Goal: Communication & Community: Answer question/provide support

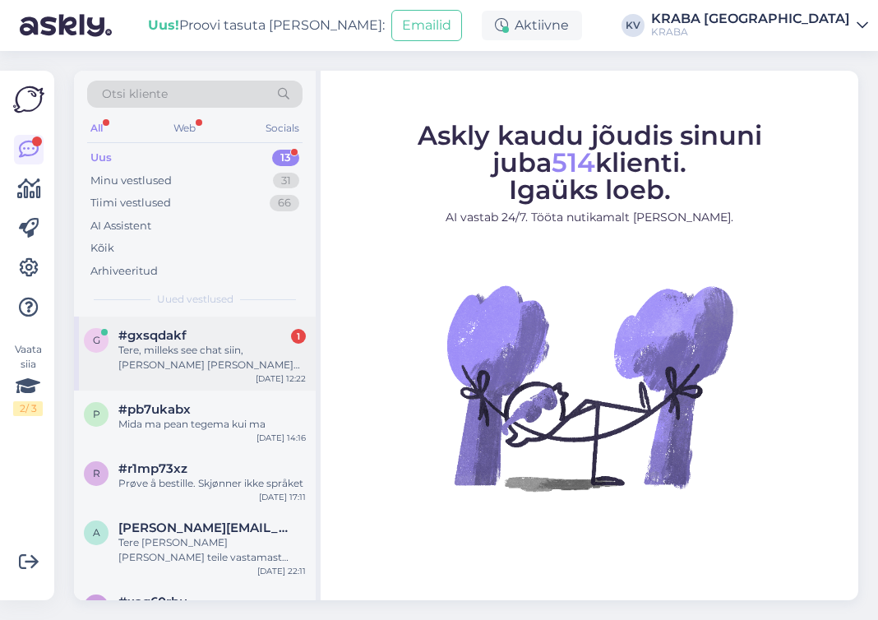
click at [215, 359] on div "Tere, milleks see chat siin, [PERSON_NAME] [PERSON_NAME] nädalat vastust ei saa…" at bounding box center [212, 358] width 188 height 30
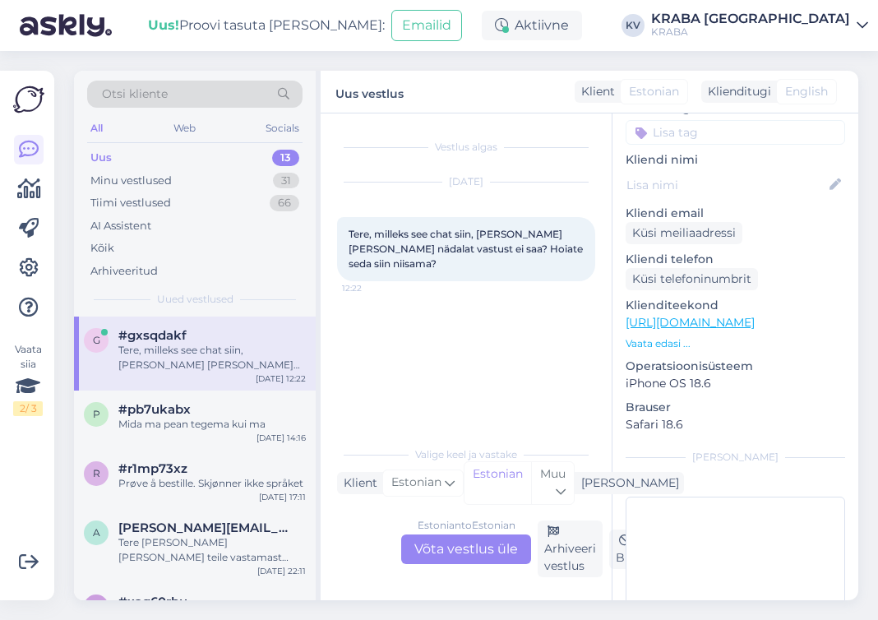
scroll to position [164, 0]
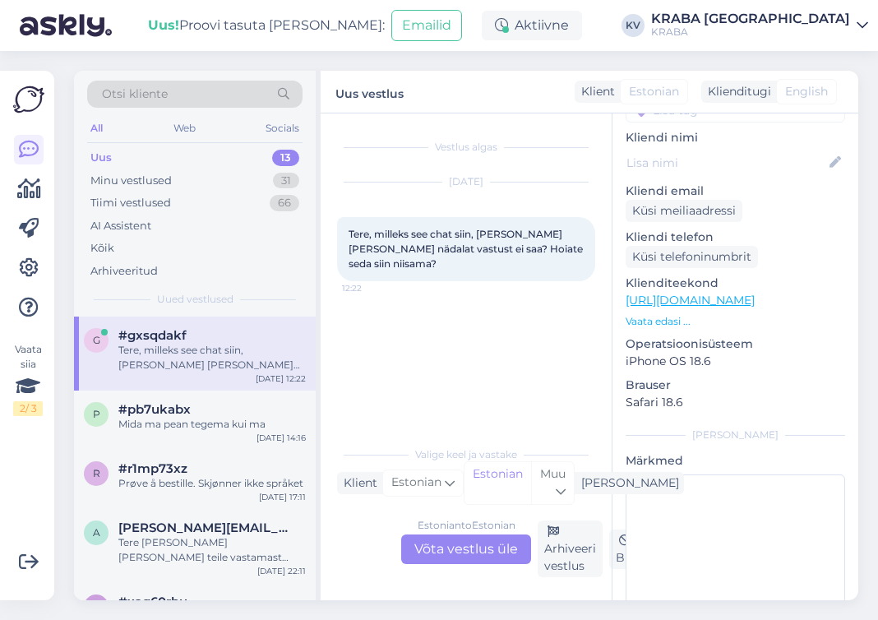
click at [665, 314] on p "Vaata edasi ..." at bounding box center [736, 321] width 220 height 15
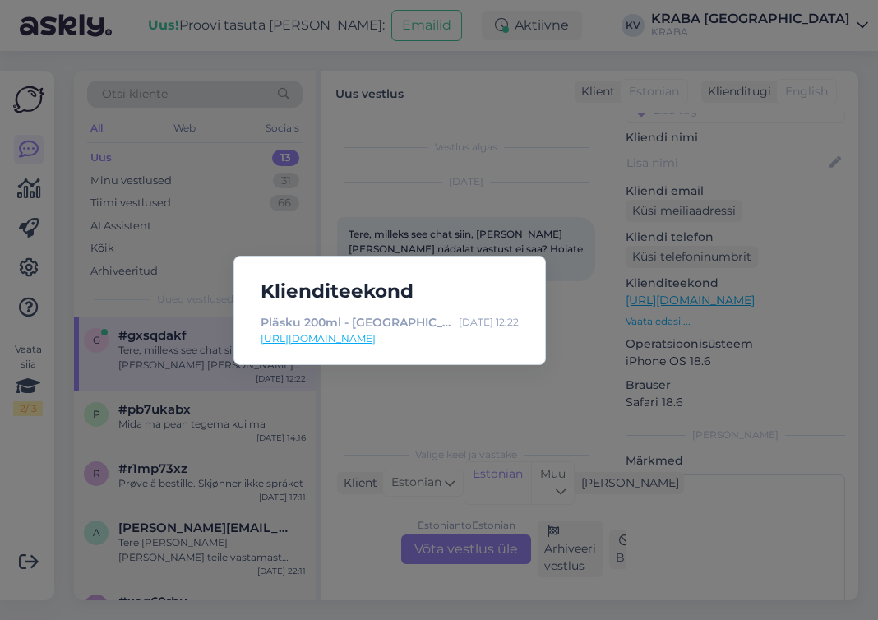
click at [420, 381] on div "Klienditeekond Pläsku 200ml - KRABA [DATE] 12:22 [URL][DOMAIN_NAME]" at bounding box center [439, 310] width 878 height 620
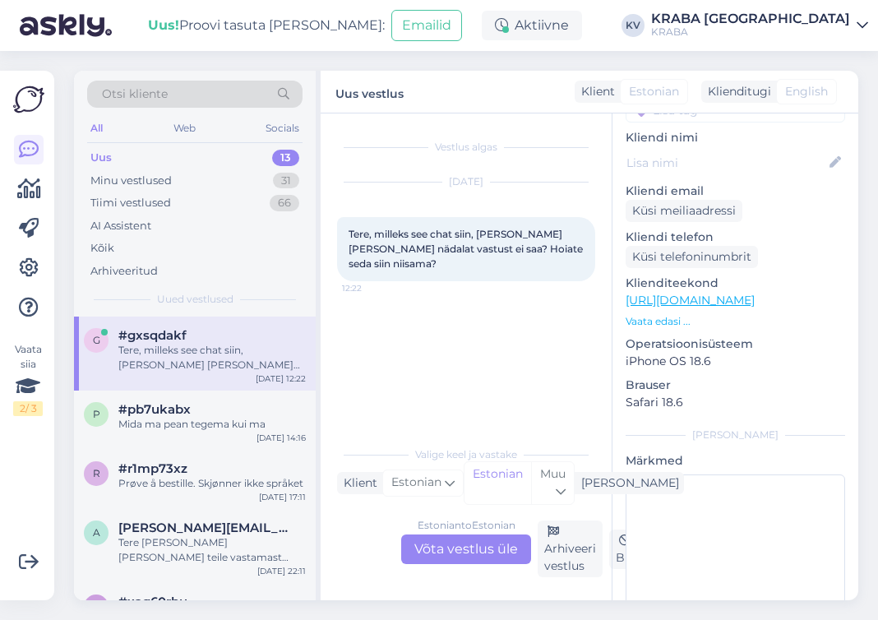
click at [482, 549] on div "Estonian to Estonian Võta vestlus üle" at bounding box center [466, 550] width 130 height 30
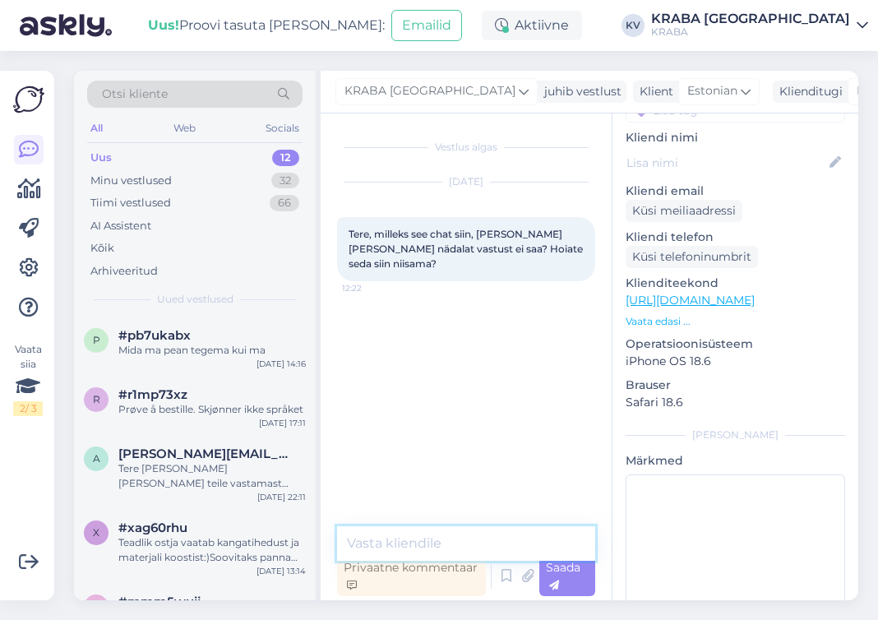
click at [470, 544] on textarea at bounding box center [466, 543] width 258 height 35
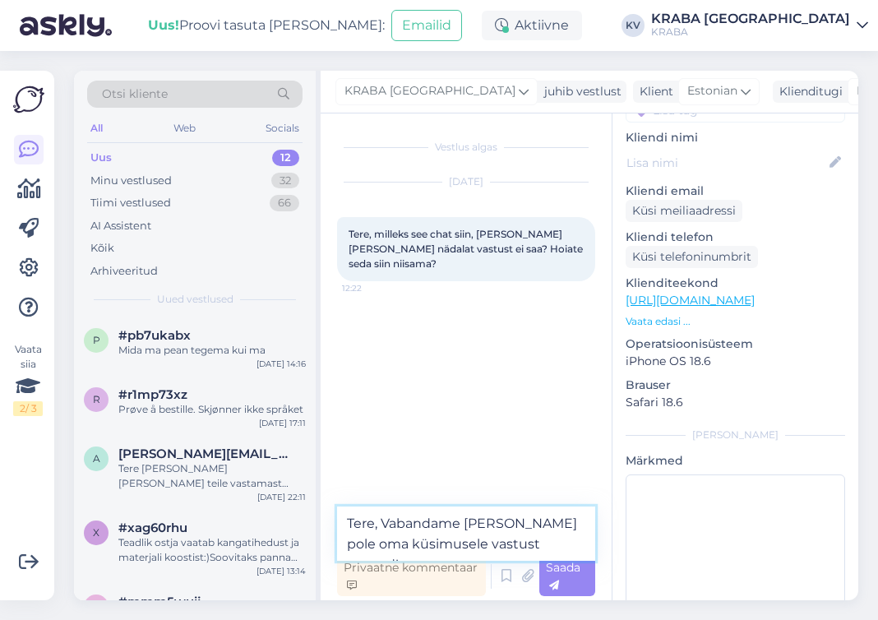
click at [498, 525] on textarea "Tere, Vabandame [PERSON_NAME] pole oma küsimusele vastust saanud!" at bounding box center [466, 534] width 258 height 54
click at [526, 541] on textarea "Tere, Vabandame [PERSON_NAME] Te pole oma küsimusele vastust saanud!" at bounding box center [466, 534] width 258 height 54
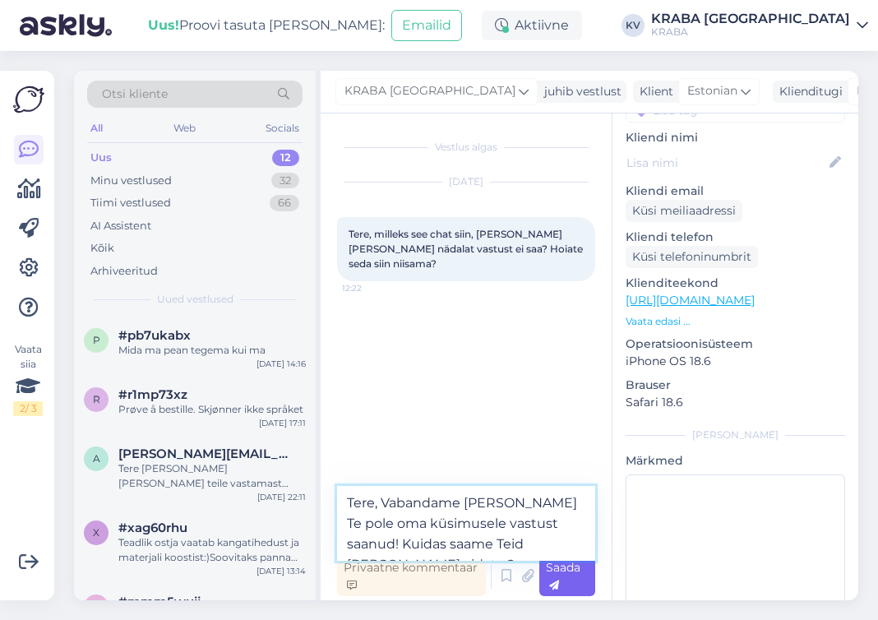
type textarea "Tere, Vabandame [PERSON_NAME] Te pole oma küsimusele vastust saanud! Kuidas saa…"
drag, startPoint x: 573, startPoint y: 573, endPoint x: 618, endPoint y: 580, distance: 45.7
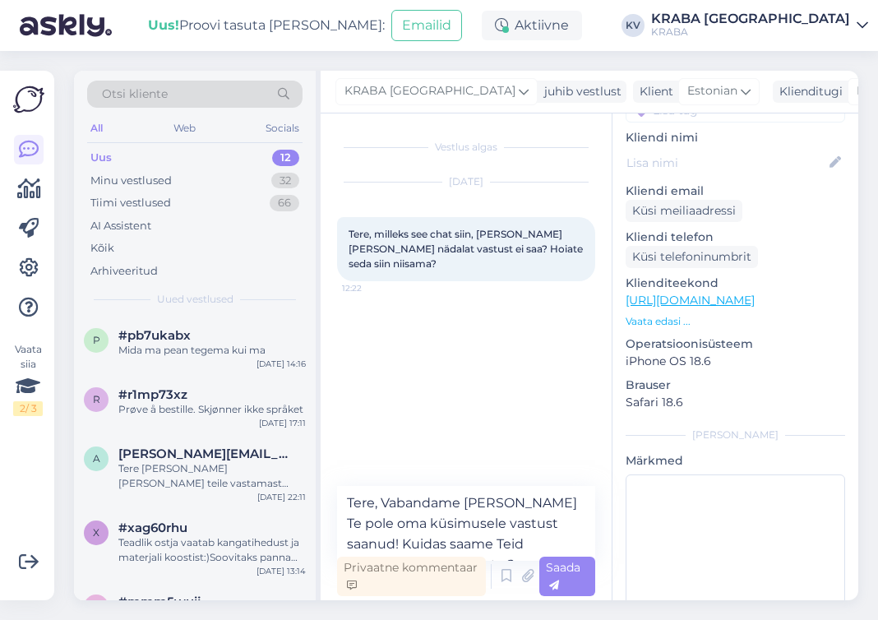
click at [573, 574] on span "Saada" at bounding box center [563, 576] width 35 height 32
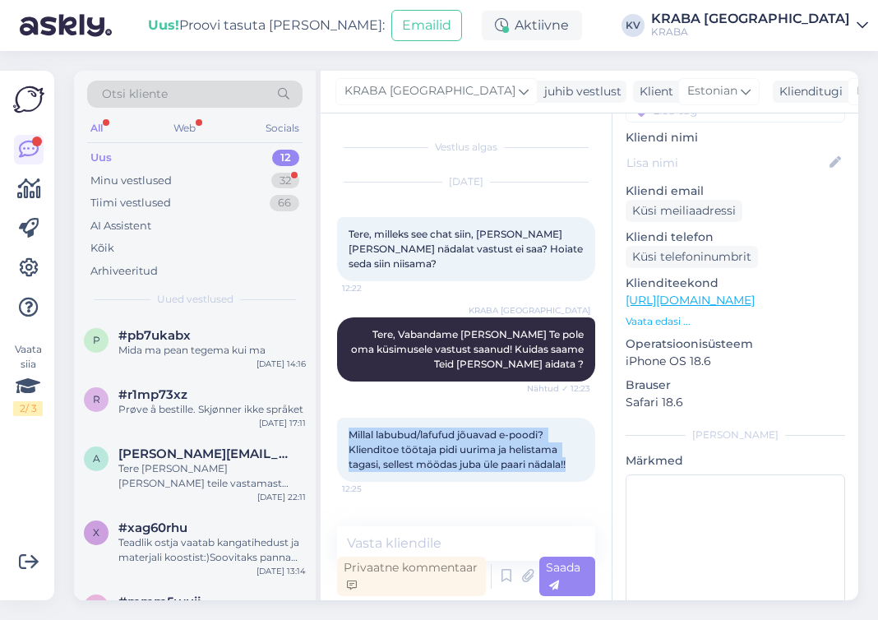
drag, startPoint x: 350, startPoint y: 401, endPoint x: 577, endPoint y: 435, distance: 230.4
click at [577, 435] on div "Millal labubud/lafufud jõuavad e-poodi? Klienditoe töötaja pidi uurima ja helis…" at bounding box center [466, 450] width 258 height 64
copy span "Millal labubud/lafufud jõuavad e-poodi? Klienditoe töötaja pidi uurima ja helis…"
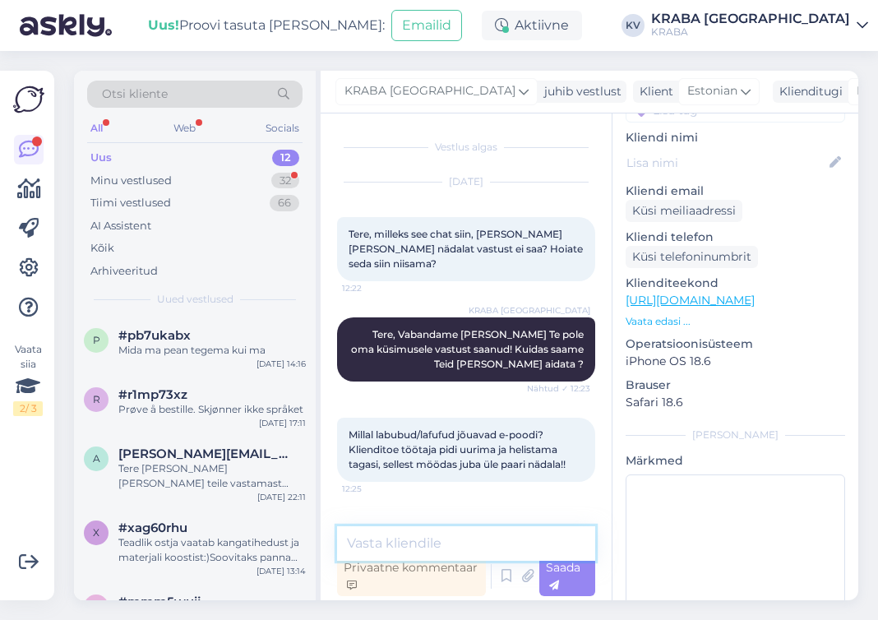
click at [407, 545] on textarea at bounding box center [466, 543] width 258 height 35
type textarea "[PERSON_NAME]."
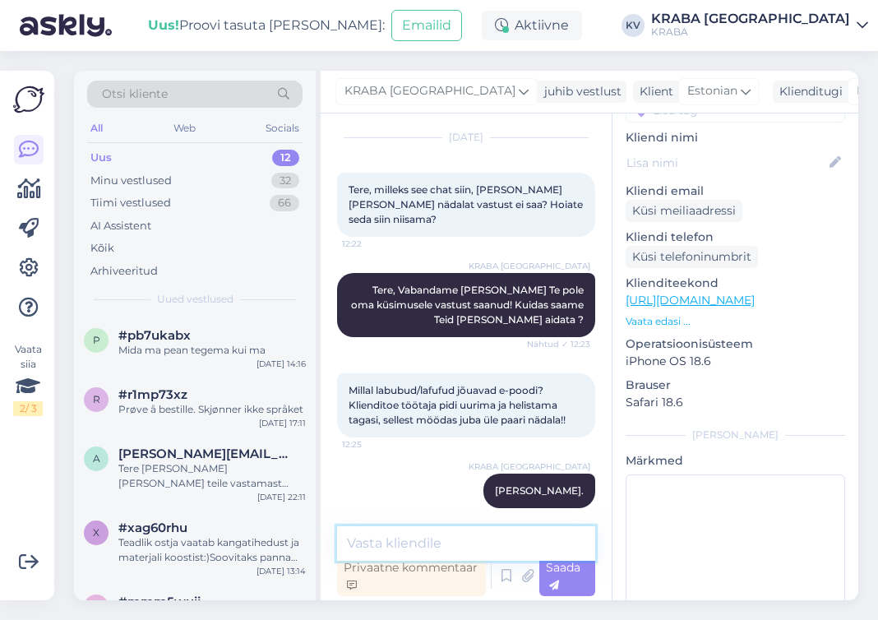
click at [390, 547] on textarea at bounding box center [466, 543] width 258 height 35
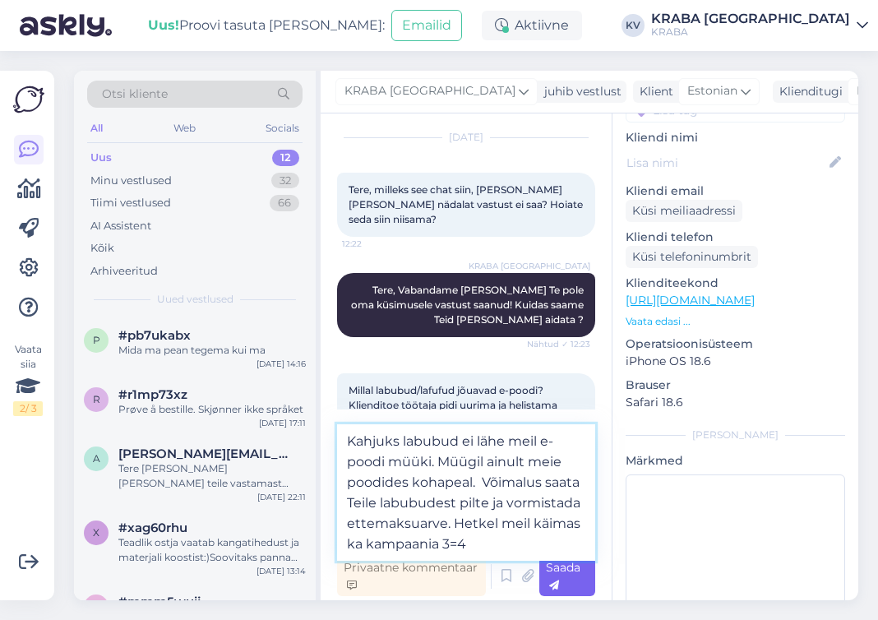
type textarea "Kahjuks labubud ei lähe meil e-poodi müüki. Müügil ainult meie poodides kohapea…"
click at [567, 572] on span "Saada" at bounding box center [563, 576] width 35 height 32
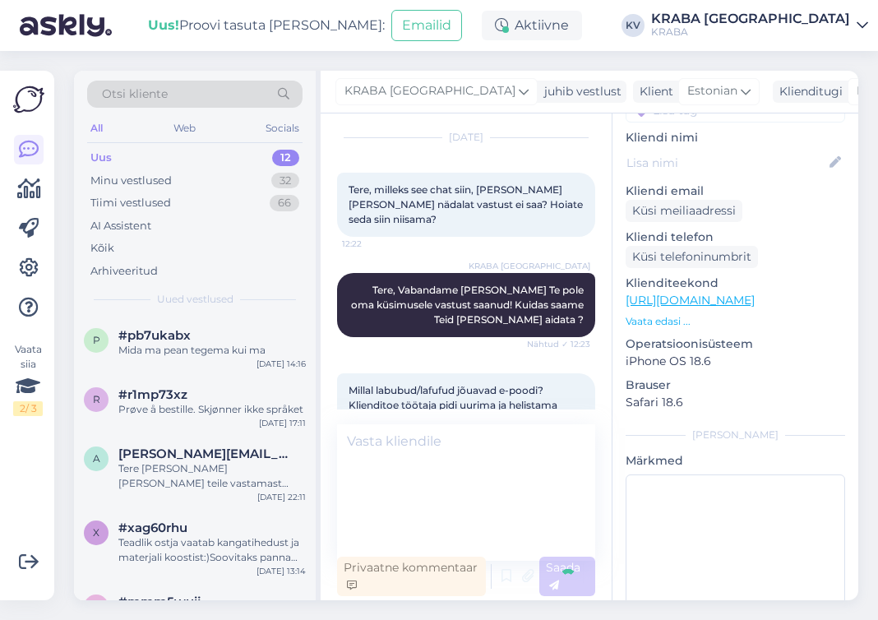
scroll to position [174, 0]
